Goal: Find contact information: Find contact information

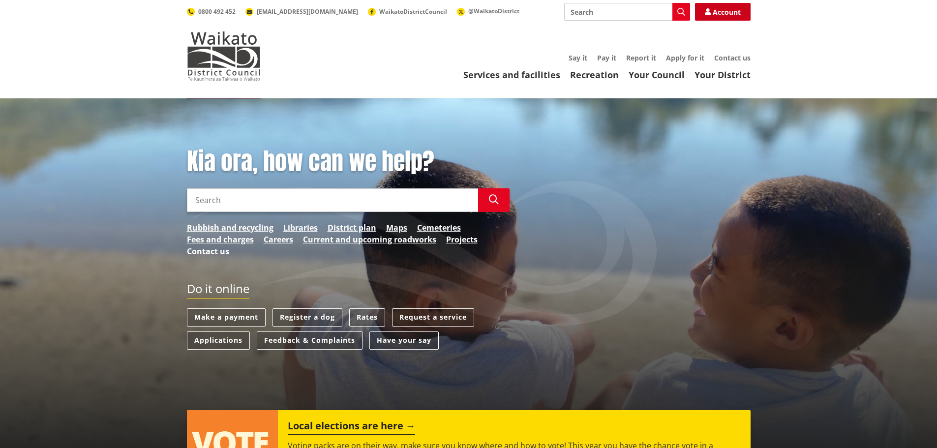
click at [708, 11] on icon at bounding box center [708, 11] width 6 height 7
click at [732, 57] on link "Contact us" at bounding box center [732, 57] width 36 height 9
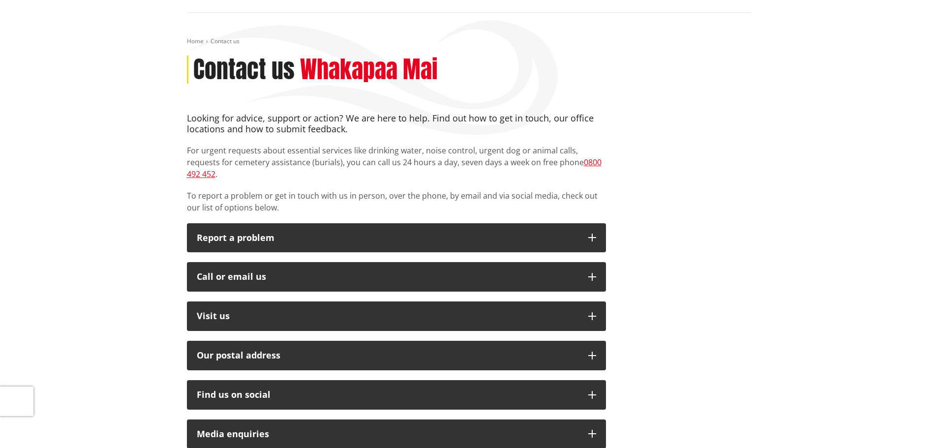
scroll to position [148, 0]
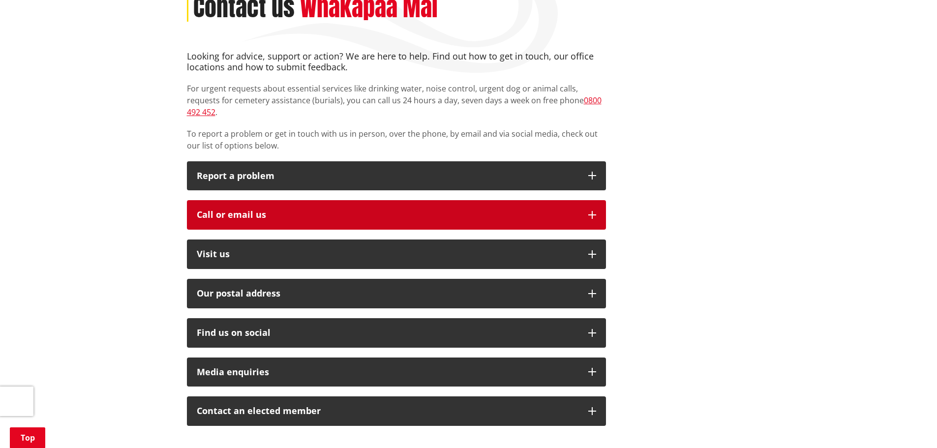
click at [589, 211] on icon "button" at bounding box center [592, 215] width 8 height 8
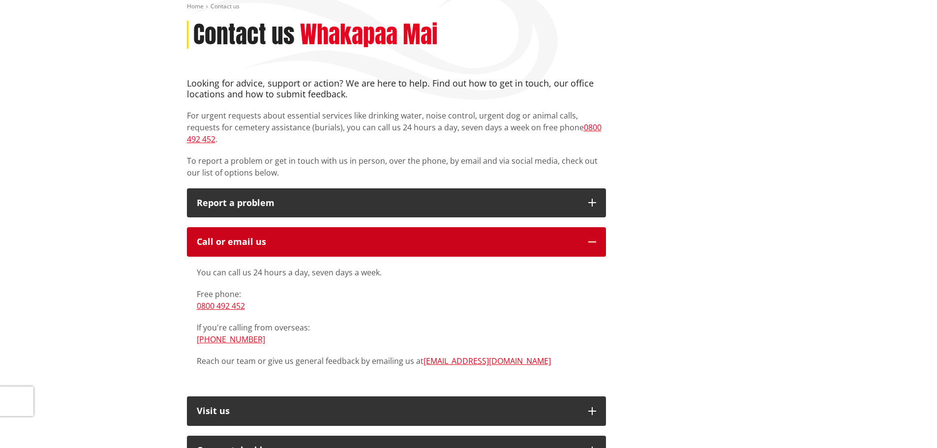
scroll to position [0, 0]
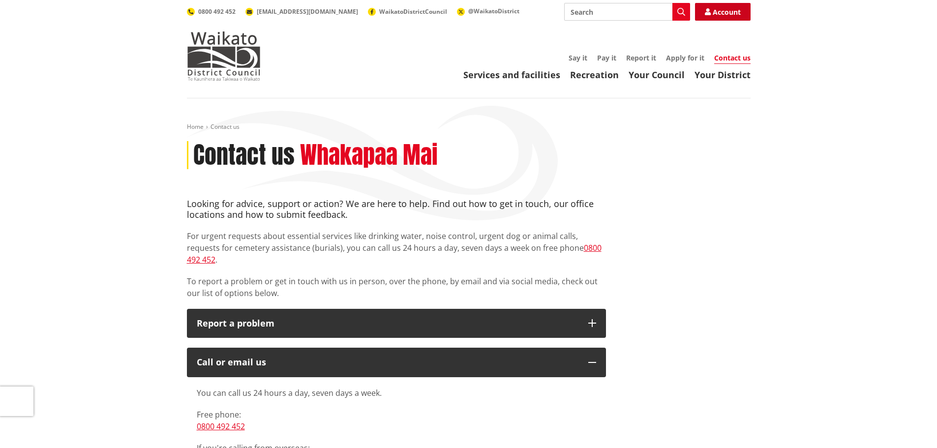
click at [718, 11] on link "Account" at bounding box center [723, 12] width 56 height 18
